Goal: Task Accomplishment & Management: Manage account settings

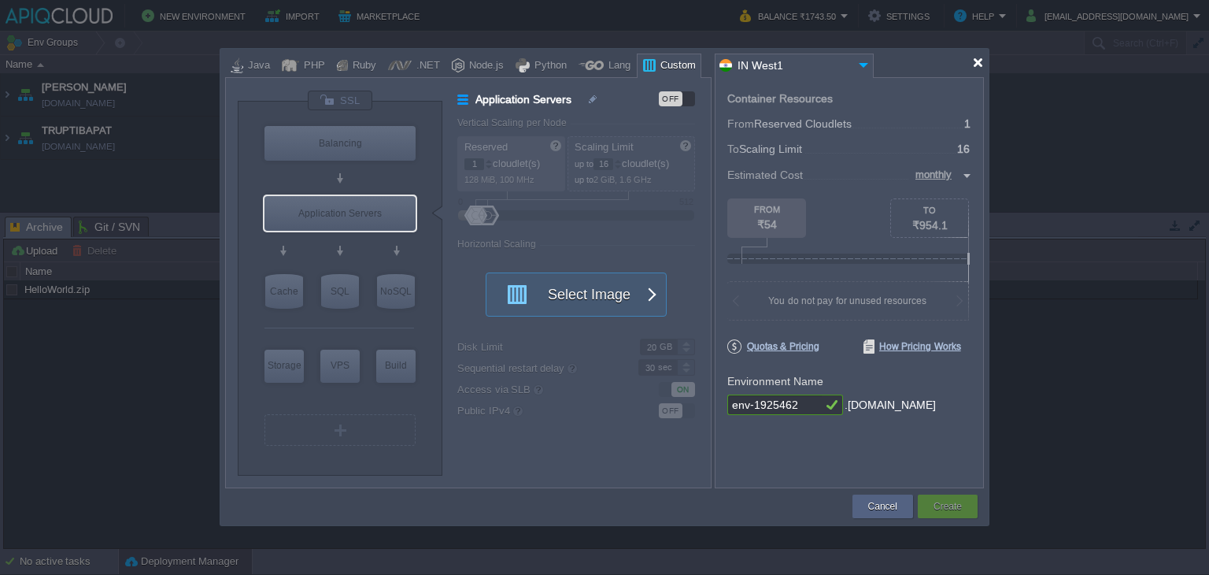
click at [972, 65] on div at bounding box center [978, 63] width 12 height 12
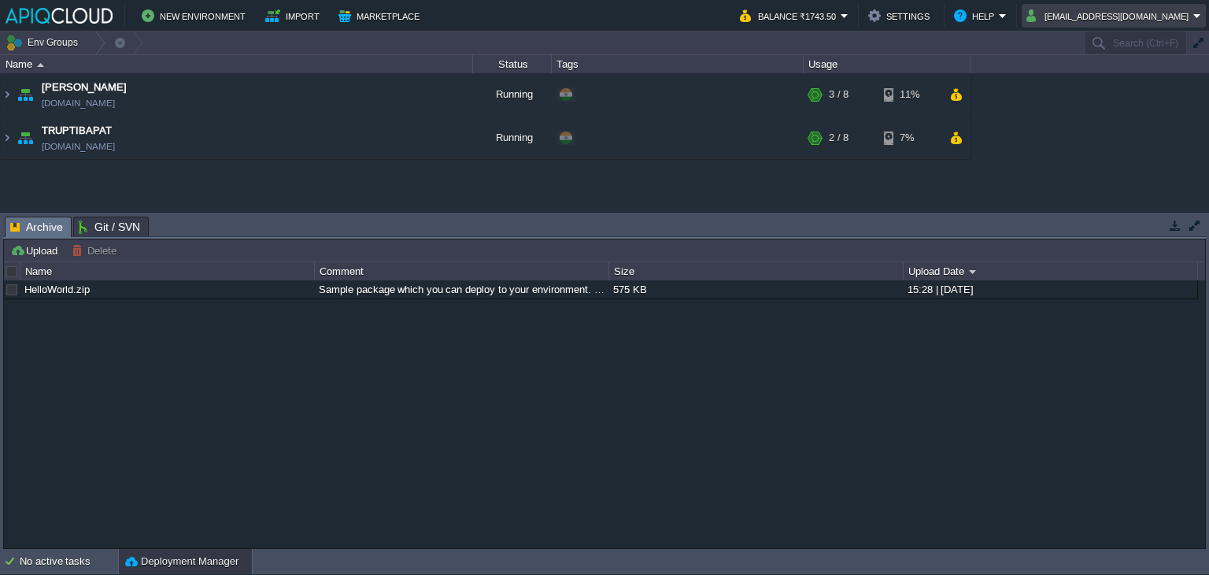
click at [1134, 24] on button "[EMAIL_ADDRESS][DOMAIN_NAME]" at bounding box center [1109, 15] width 167 height 19
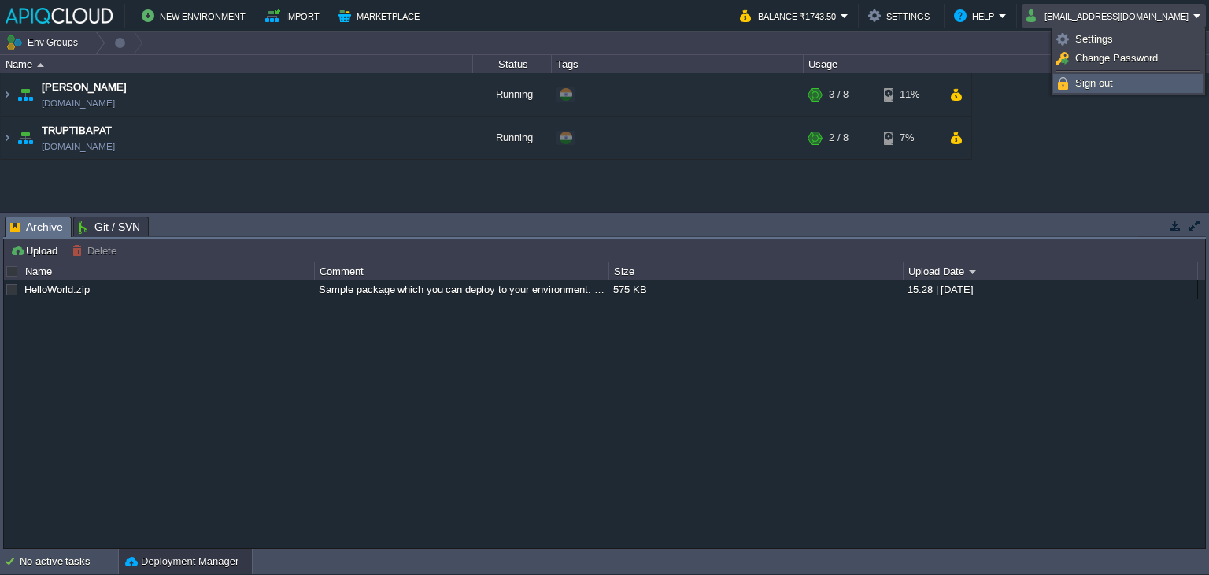
click at [1096, 83] on span "Sign out" at bounding box center [1094, 83] width 38 height 12
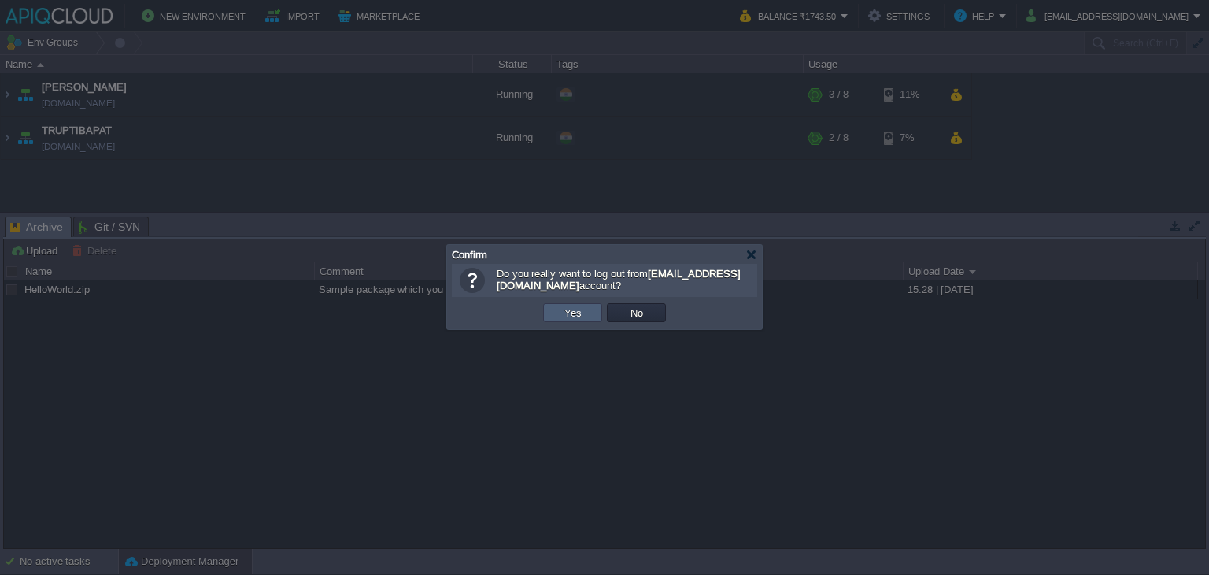
click at [554, 306] on td "Yes" at bounding box center [572, 312] width 59 height 19
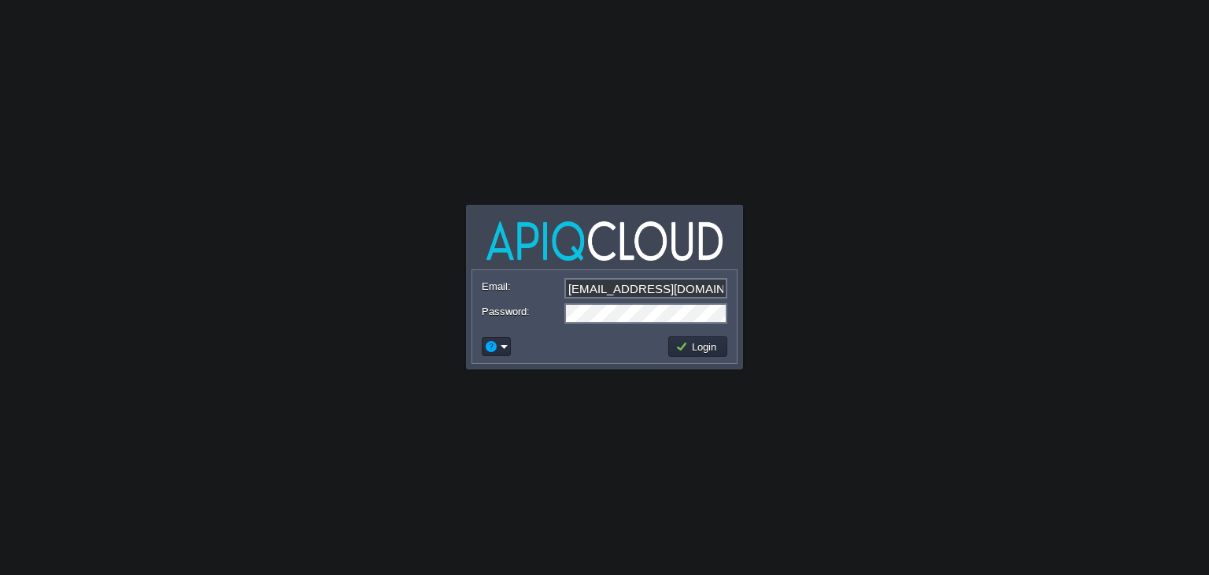
click at [639, 283] on input "[EMAIL_ADDRESS][DOMAIN_NAME]" at bounding box center [645, 288] width 163 height 20
type input "[EMAIL_ADDRESS][DOMAIN_NAME]"
click at [705, 345] on button "Login" at bounding box center [698, 346] width 46 height 14
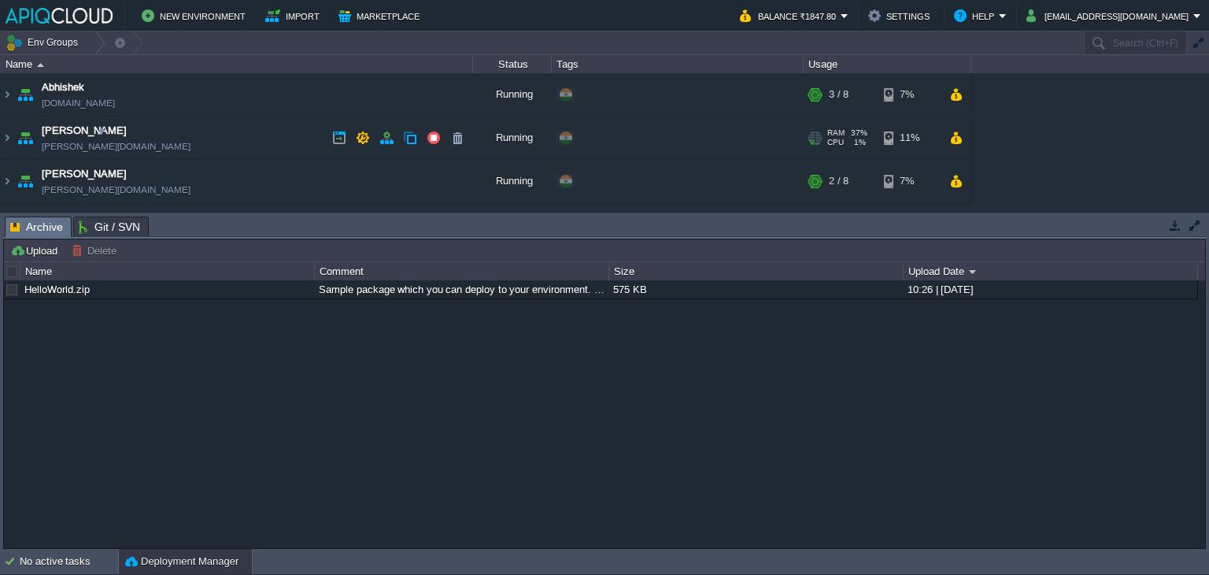
click at [271, 135] on td "Chaitanya [DOMAIN_NAME]" at bounding box center [237, 137] width 472 height 43
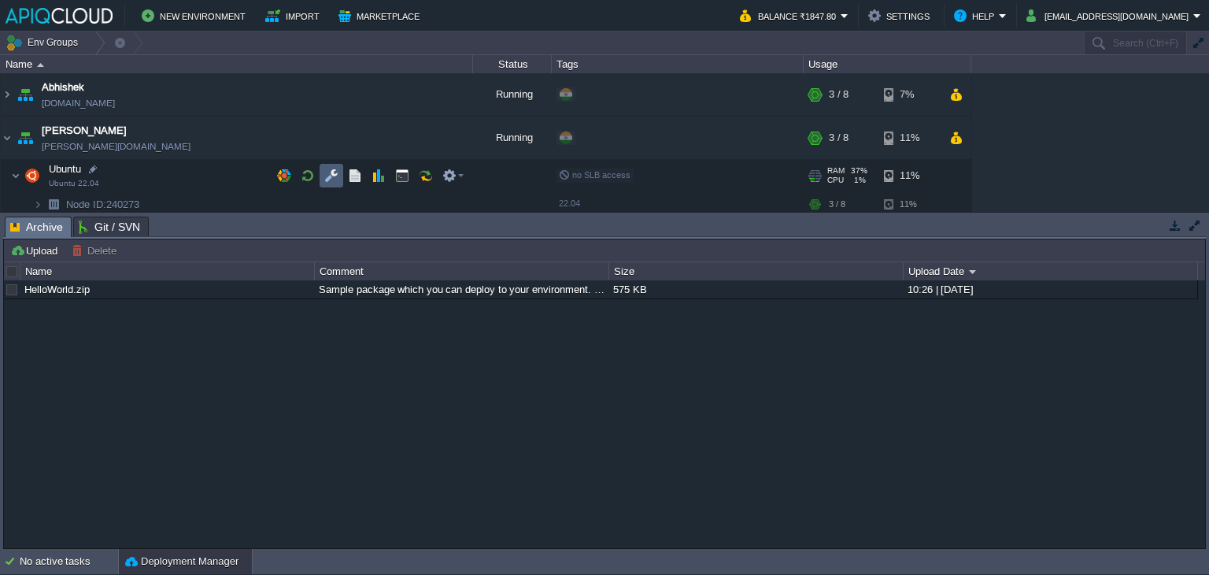
click at [325, 174] on button "button" at bounding box center [331, 175] width 14 height 14
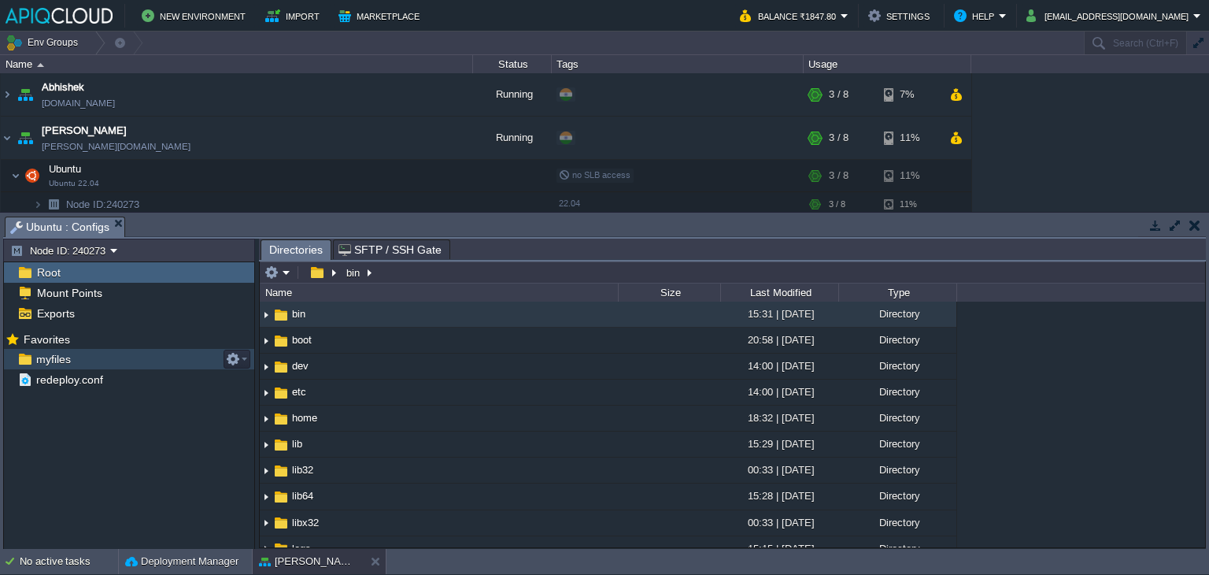
click at [49, 357] on span "myfiles" at bounding box center [53, 359] width 40 height 14
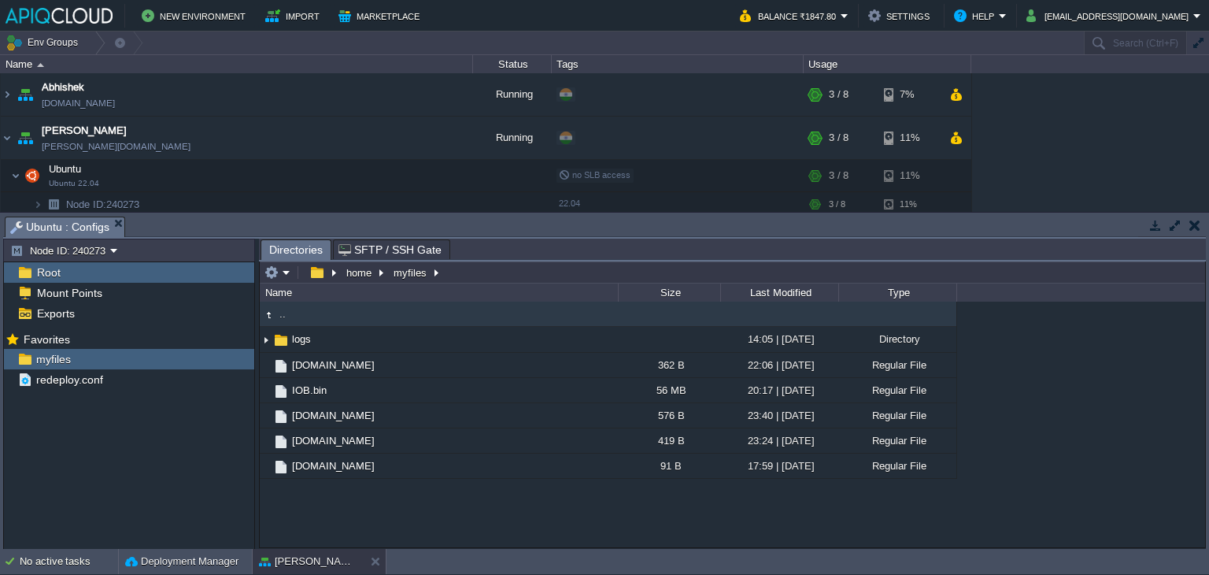
click at [1191, 220] on button "button" at bounding box center [1194, 225] width 11 height 14
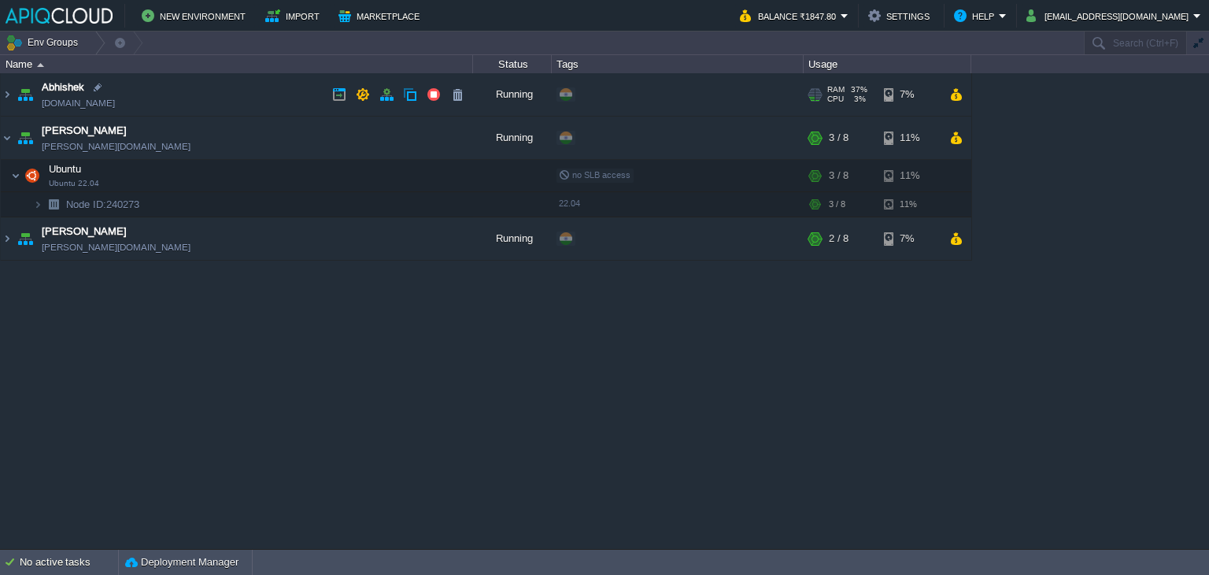
click at [226, 94] on td "Abhishek [DOMAIN_NAME]" at bounding box center [237, 94] width 472 height 43
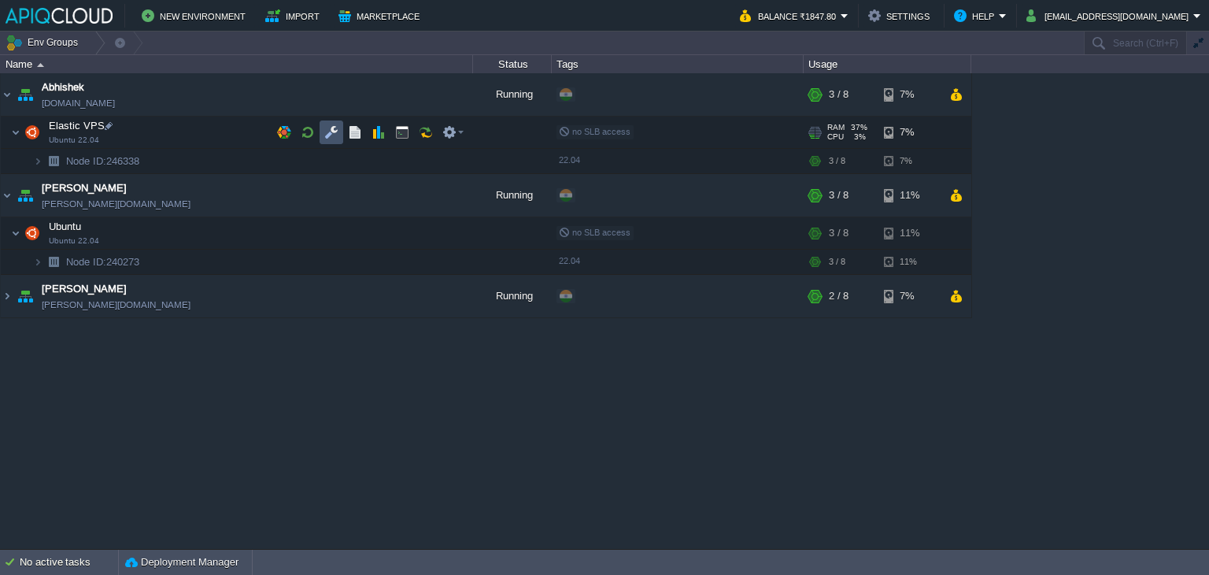
click at [330, 134] on button "button" at bounding box center [331, 132] width 14 height 14
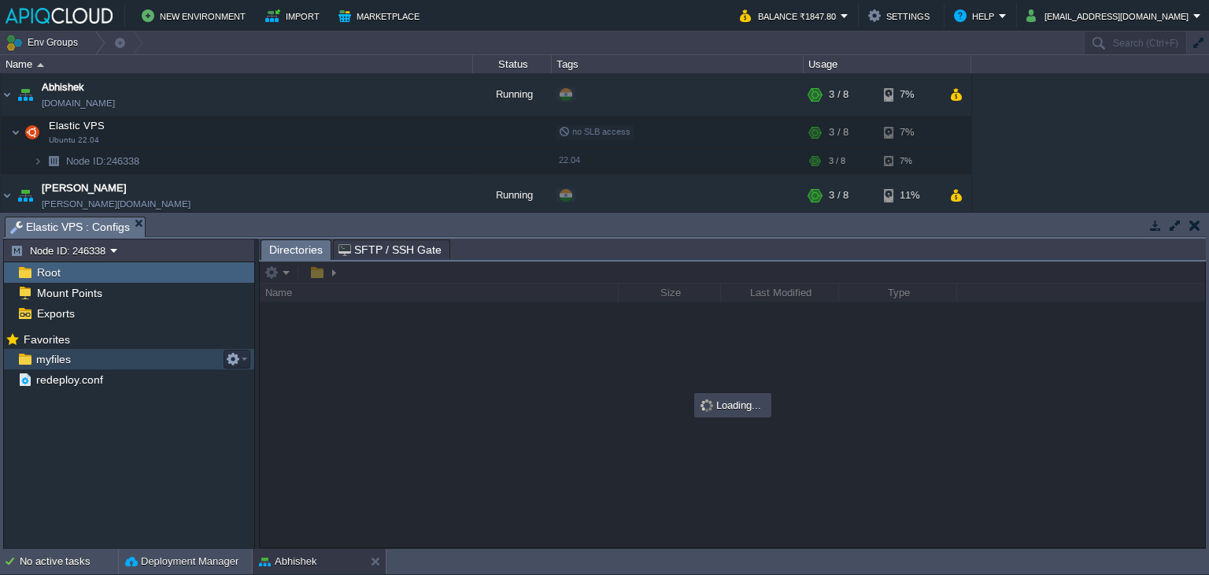
click at [44, 360] on span "myfiles" at bounding box center [53, 359] width 40 height 14
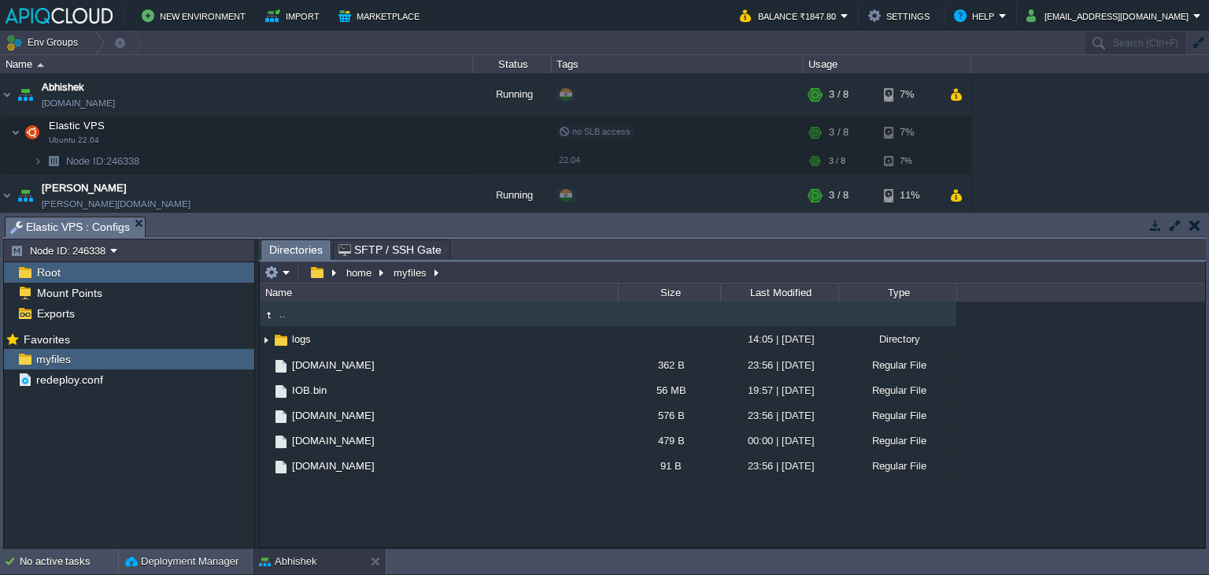
click at [1190, 227] on button "button" at bounding box center [1194, 225] width 11 height 14
